Goal: Task Accomplishment & Management: Use online tool/utility

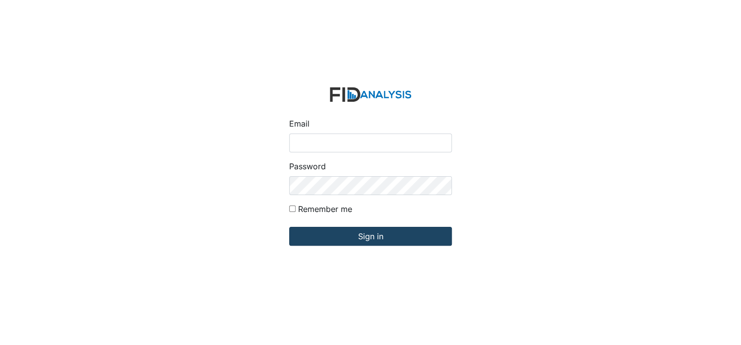
type input "[EMAIL_ADDRESS][DOMAIN_NAME]"
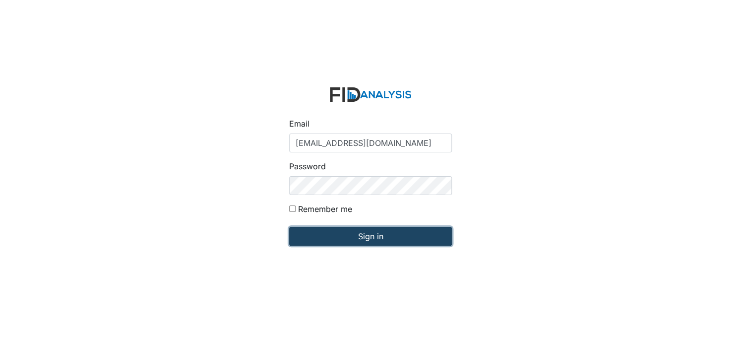
click at [316, 234] on input "Sign in" at bounding box center [370, 236] width 163 height 19
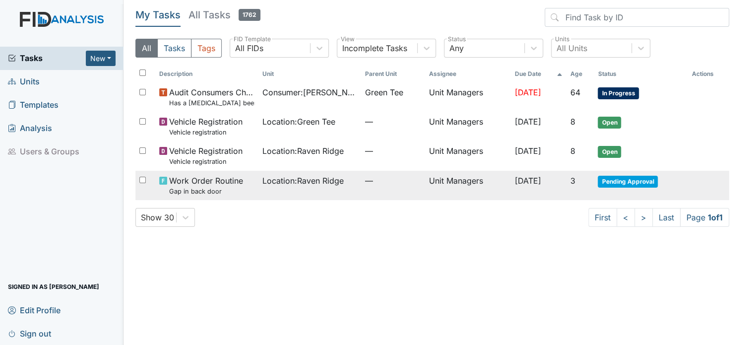
click at [645, 184] on span "Pending Approval" at bounding box center [628, 182] width 60 height 12
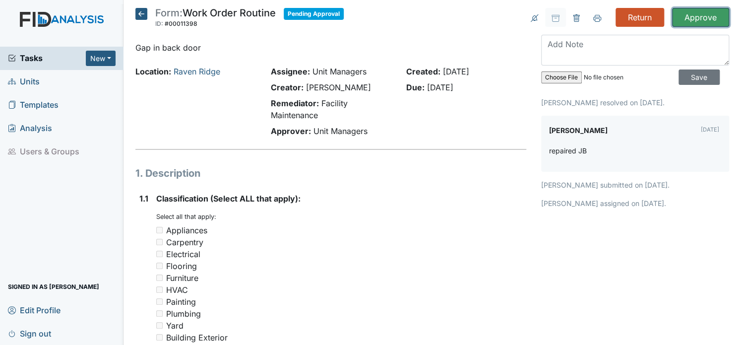
click at [682, 18] on input "Approve" at bounding box center [700, 17] width 57 height 19
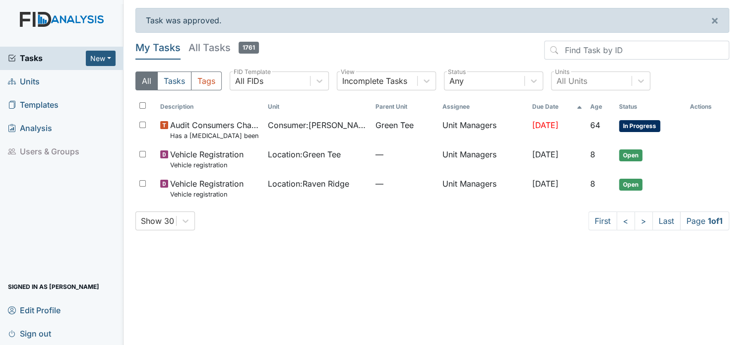
click at [32, 79] on span "Units" at bounding box center [24, 81] width 32 height 15
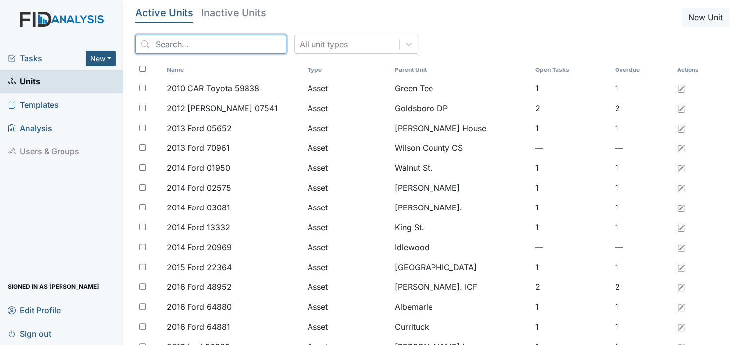
type input "https://app.fidanalysis.com/units"
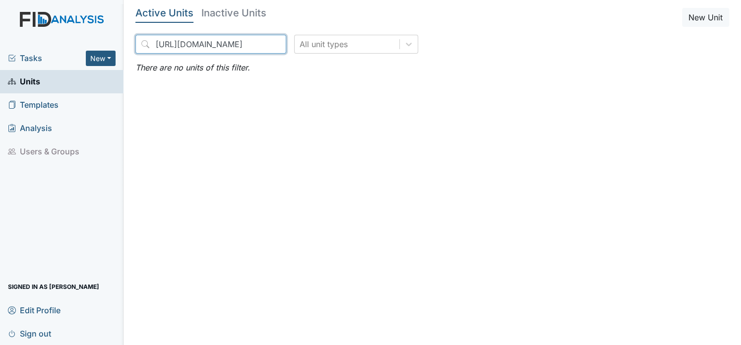
click at [259, 44] on input "https://app.fidanalysis.com/units" at bounding box center [210, 44] width 151 height 19
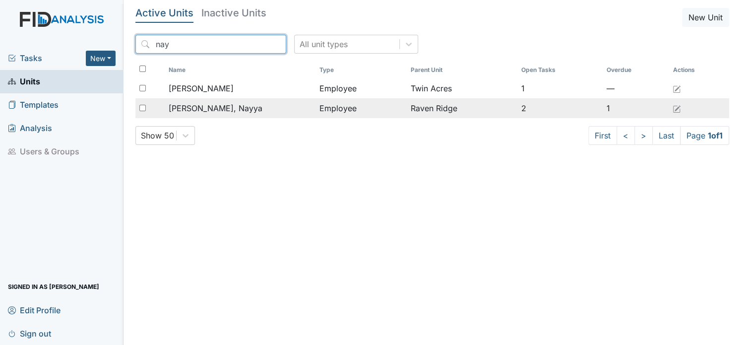
type input "nay"
click at [227, 109] on span "[PERSON_NAME], Nayya" at bounding box center [216, 108] width 94 height 12
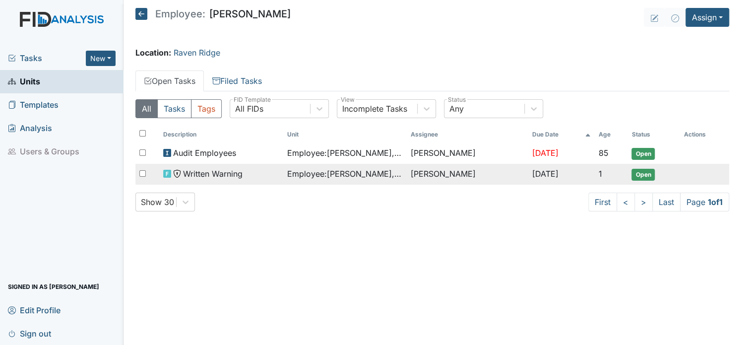
click at [275, 173] on div "Written Warning" at bounding box center [221, 174] width 116 height 12
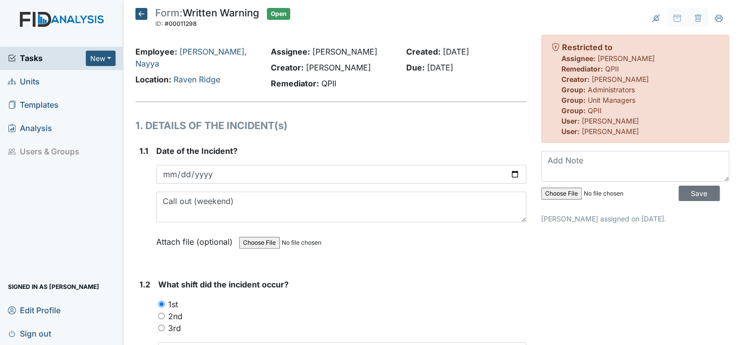
drag, startPoint x: 735, startPoint y: 338, endPoint x: 525, endPoint y: 276, distance: 219.3
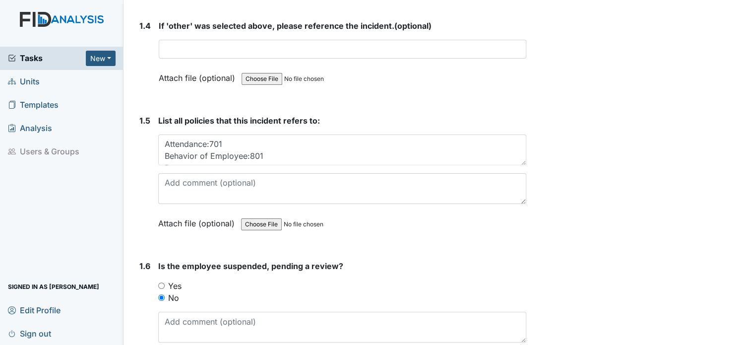
scroll to position [715, 0]
